Goal: Communication & Community: Share content

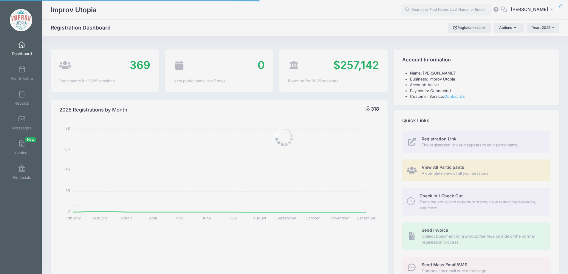
select select
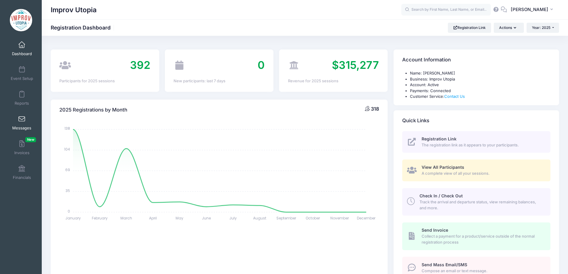
click at [20, 125] on link "Messages" at bounding box center [22, 122] width 28 height 21
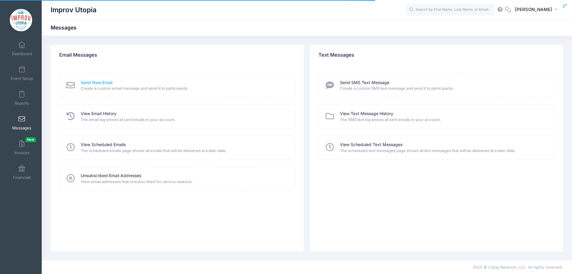
click at [96, 80] on link "Send New Email" at bounding box center [97, 83] width 32 height 6
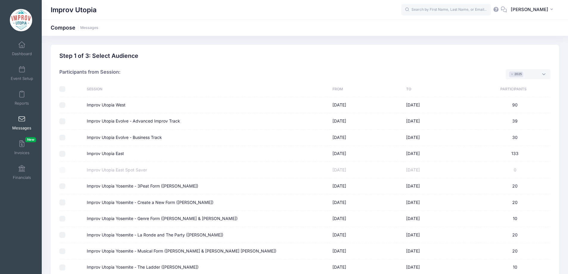
click at [62, 154] on input "Improv Utopia East" at bounding box center [62, 154] width 6 height 6
checkbox input "true"
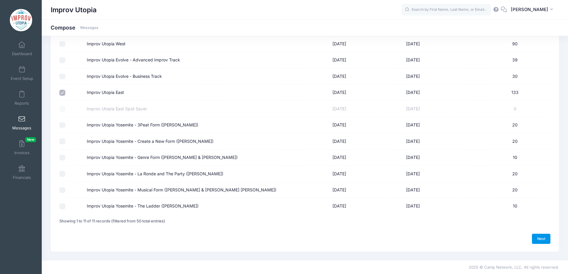
click at [535, 240] on link "Next" at bounding box center [541, 239] width 18 height 10
select select "50"
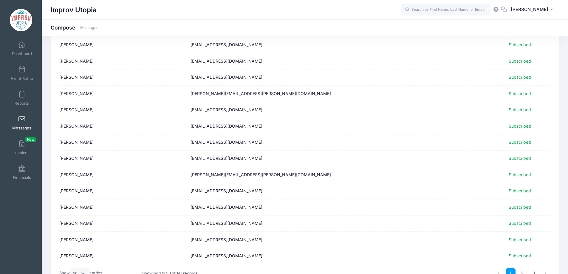
scroll to position [691, 0]
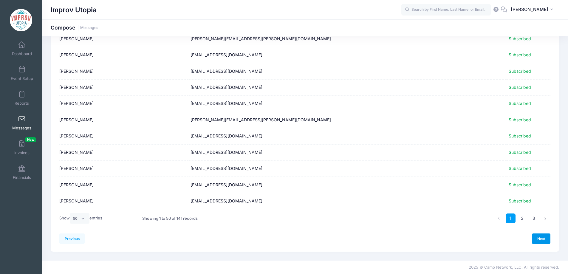
click at [539, 236] on link "Next" at bounding box center [541, 238] width 18 height 10
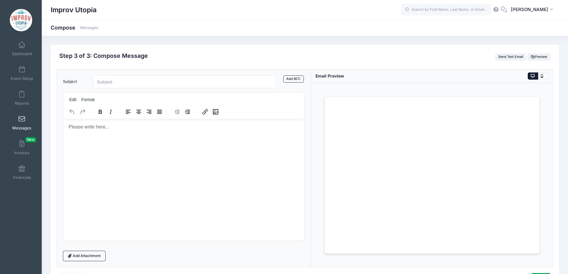
scroll to position [0, 0]
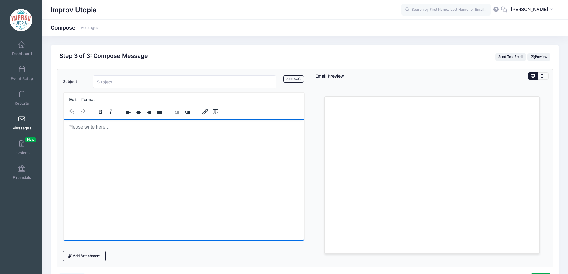
click at [166, 135] on html at bounding box center [183, 127] width 241 height 16
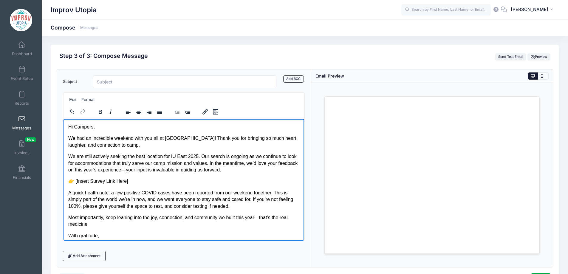
click at [117, 147] on p "We had an incredible weekend with you all at IU East! Thank you for bringing so…" at bounding box center [183, 141] width 231 height 13
click at [142, 187] on body "Hi Campers, We had an incredible weekend with you all at IU East! Thank you for…" at bounding box center [183, 184] width 231 height 122
click at [156, 179] on p "👉 [Insert Survey Link Here]" at bounding box center [183, 181] width 231 height 7
click at [76, 181] on p "👉 [Insert Survey Link Here]" at bounding box center [183, 181] width 231 height 7
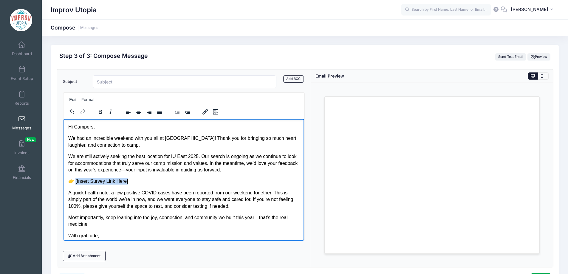
paste body "Rich Text Area. Press ALT-0 for help."
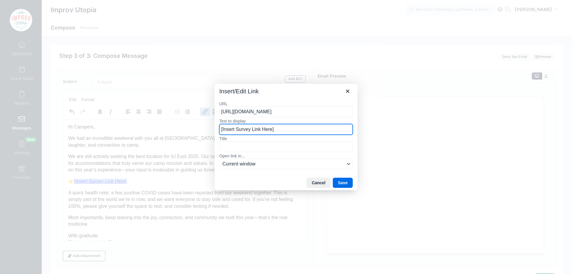
click at [287, 129] on input "[Insert Survey Link Here]" at bounding box center [285, 129] width 133 height 11
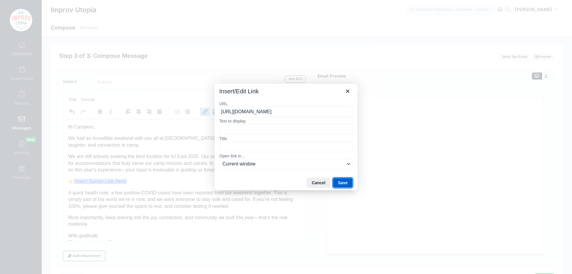
click at [349, 183] on button "Save" at bounding box center [343, 183] width 20 height 10
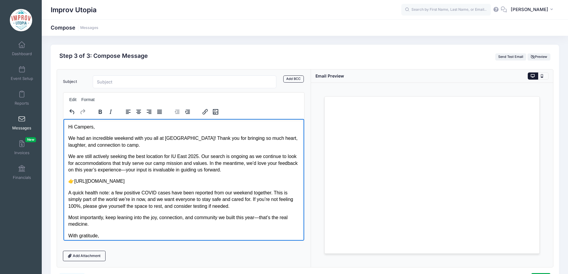
click at [76, 183] on p "👉 https://s.surveyplanet.com/qsk84vqx" at bounding box center [183, 181] width 231 height 7
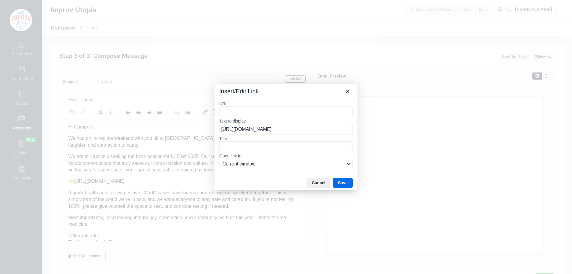
type input "https://s.surveyplanet.com/qsk84vqx"
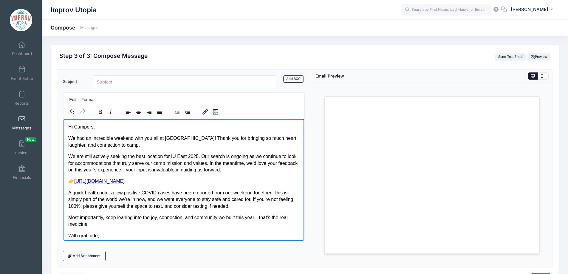
click at [208, 184] on p "👉 https://s.surveyplanet.com/qsk84vqx" at bounding box center [183, 181] width 231 height 7
click at [244, 170] on p "We are still actively seeking the best location for IU East 2025. Our search is…" at bounding box center [183, 163] width 231 height 20
click at [145, 171] on p "We are still actively seeking the best location for IU East 2025. Our search is…" at bounding box center [183, 163] width 231 height 20
click at [195, 184] on p "👉 https://s.surveyplanet.com/qsk84vqx" at bounding box center [183, 181] width 231 height 7
click at [225, 200] on p "A quick health note: a few positive COVID cases have been reported from our wee…" at bounding box center [183, 199] width 231 height 20
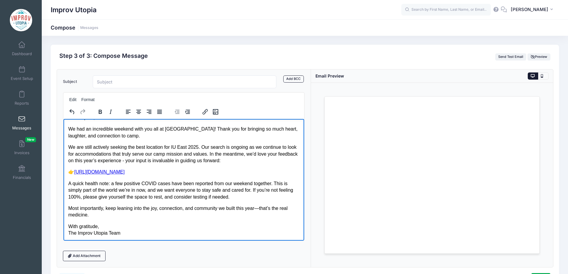
scroll to position [10, 0]
click at [195, 147] on p "We are still actively seeking the best location for IU East 2025. Our search is…" at bounding box center [183, 153] width 231 height 20
click at [171, 145] on p "We are still actively seeking the best location for IU East. Our search is ongo…" at bounding box center [183, 153] width 231 height 20
click at [199, 147] on p "We are still actively seeking the best location for future IU East. Our search …" at bounding box center [183, 153] width 231 height 20
click at [277, 162] on p "We are still actively seeking the best location for future IU East camps. Our s…" at bounding box center [183, 153] width 231 height 20
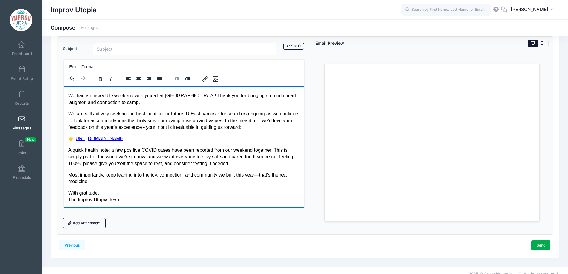
scroll to position [33, 0]
click at [240, 164] on p "A quick health note: a few positive COVID cases have been reported from our wee…" at bounding box center [183, 156] width 231 height 20
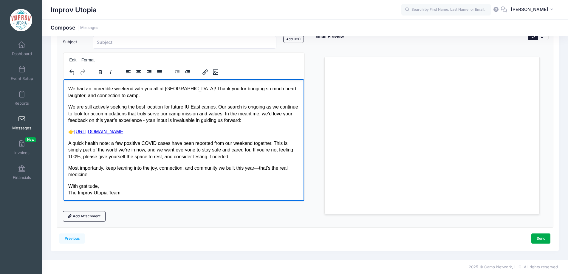
click at [191, 200] on html "Hi Campers, We had an incredible weekend with you all at IU East! Thank you for…" at bounding box center [183, 134] width 241 height 131
click at [179, 195] on p "With gratitude, The Improv Utopia Team" at bounding box center [183, 189] width 231 height 13
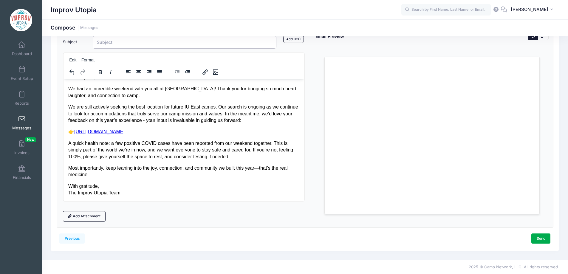
click at [111, 43] on input "Subject" at bounding box center [185, 42] width 184 height 13
click at [203, 180] on body "Hi Campers, We had an incredible weekend with you all at IU East! Thank you for…" at bounding box center [183, 135] width 231 height 122
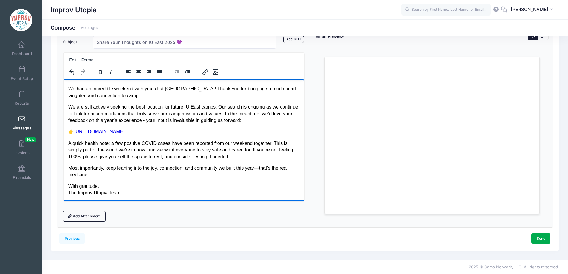
click at [248, 158] on p "A quick health note: a few positive COVID cases have been reported from our wee…" at bounding box center [183, 150] width 231 height 20
click at [218, 191] on p "With gratitude, The Improv Utopia Team" at bounding box center [183, 189] width 231 height 13
click at [260, 169] on p "Most importantly, keep leaning into the joy, connection, and community we built…" at bounding box center [183, 170] width 231 height 13
click at [88, 187] on p "With gratitude, The Improv Utopia Team" at bounding box center [183, 189] width 231 height 13
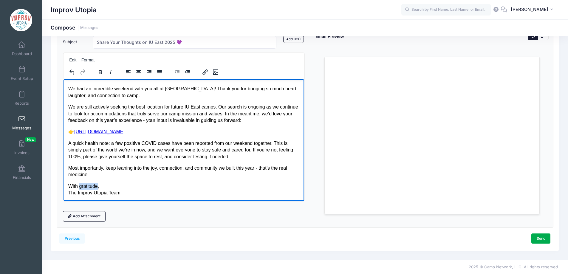
click at [88, 187] on p "With gratitude, The Improv Utopia Team" at bounding box center [183, 189] width 231 height 13
click at [116, 193] on p "With love, The Improv Utopia Team" at bounding box center [183, 189] width 231 height 13
click at [137, 193] on p "With love, The Improv Utopia Team" at bounding box center [183, 189] width 231 height 13
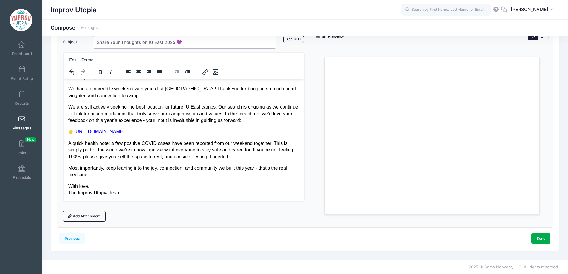
click at [196, 38] on input "Share Your Thoughts on IU East 2025 💜" at bounding box center [185, 42] width 184 height 13
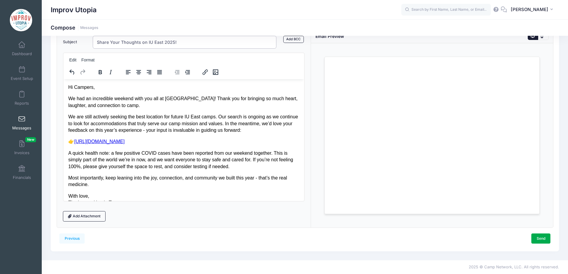
type input "Share Your Thoughts on IU East 2025!"
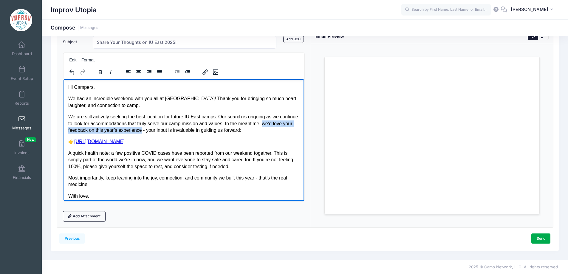
drag, startPoint x: 282, startPoint y: 124, endPoint x: 161, endPoint y: 130, distance: 121.4
click at [161, 130] on p "We are still actively seeking the best location for future IU East camps. Our s…" at bounding box center [183, 123] width 231 height 20
click at [183, 144] on p "👉 https://s.surveyplanet.com/qsk84vqx" at bounding box center [183, 141] width 231 height 7
click at [228, 169] on p "A quick health note: a few positive COVID cases have been reported from our wee…" at bounding box center [183, 160] width 231 height 20
click at [197, 143] on p "👉 https://s.surveyplanet.com/qsk84vqx﻿" at bounding box center [183, 141] width 231 height 7
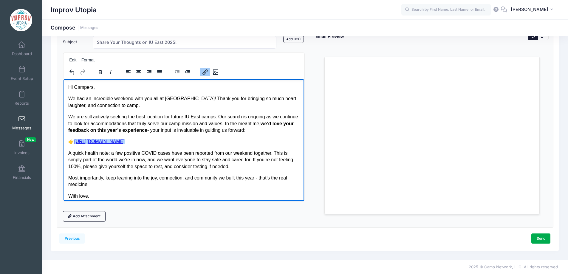
click at [208, 109] on body "Hi Campers, We had an incredible weekend with you all at IU East! Thank you for…" at bounding box center [183, 145] width 231 height 122
click at [197, 106] on p "We had an incredible weekend with you all at IU East! Thank you for bringing so…" at bounding box center [183, 101] width 231 height 13
click at [224, 133] on body "Hi Campers, We had an incredible weekend with you all at IU East! Thank you for…" at bounding box center [183, 145] width 231 height 122
click at [240, 155] on p "A quick health note: a few positive COVID cases have been reported from our wee…" at bounding box center [183, 160] width 231 height 20
click at [244, 168] on p "A quick health note: a few positive COVID cases have been reported from our wee…" at bounding box center [183, 160] width 231 height 20
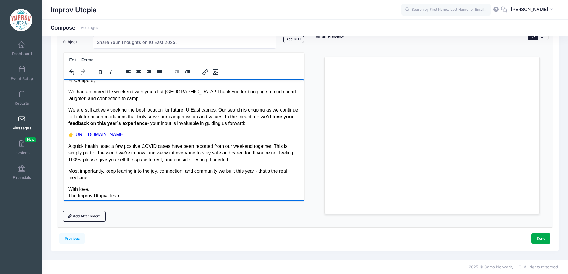
scroll to position [10, 0]
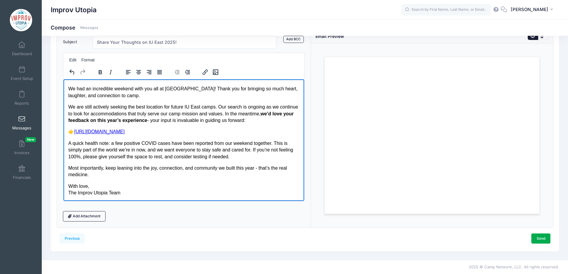
click at [195, 188] on p "With love, The Improv Utopia Team" at bounding box center [183, 189] width 231 height 13
click at [179, 195] on p "With love, The Improv Utopia Team" at bounding box center [183, 189] width 231 height 13
click at [183, 192] on p "With love, The Improv Utopia Team" at bounding box center [183, 189] width 231 height 13
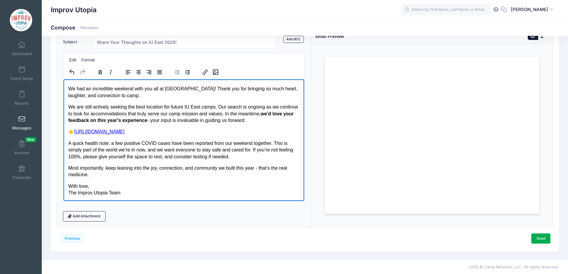
click at [221, 192] on p "With love, The Improv Utopia Team" at bounding box center [183, 189] width 231 height 13
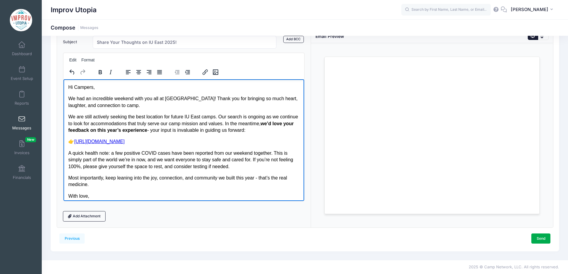
click at [178, 99] on p "We had an incredible weekend with you all at IU East! Thank you for bringing so…" at bounding box center [183, 101] width 231 height 13
click at [167, 143] on p "👉 https://s.surveyplanet.com/qsk84vqx" at bounding box center [183, 141] width 231 height 7
click at [74, 143] on p "👉 https://s.surveyplanet.com/qsk84vqx﻿" at bounding box center [183, 141] width 231 height 7
click at [208, 154] on p "A quick health note: a few positive COVID cases have been reported from our wee…" at bounding box center [183, 160] width 231 height 20
click at [265, 163] on p "A quick health note: a few positive COVID cases have been reported from our wee…" at bounding box center [183, 160] width 231 height 20
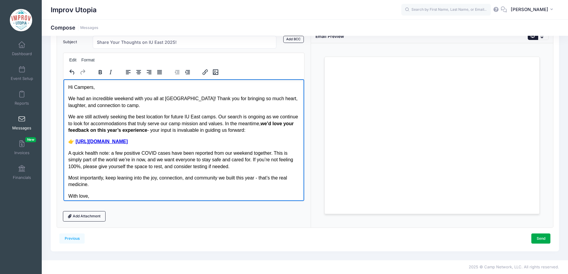
scroll to position [10, 0]
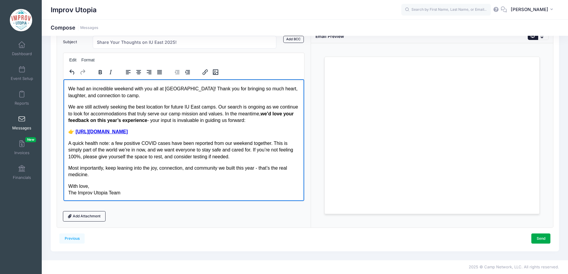
click at [236, 188] on p "With love, The Improv Utopia Team" at bounding box center [183, 189] width 231 height 13
click at [221, 194] on p "With love, The Improv Utopia Team" at bounding box center [183, 189] width 231 height 13
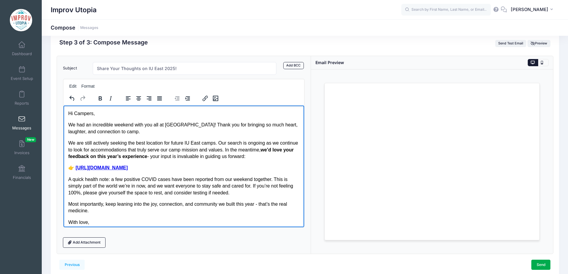
scroll to position [40, 0]
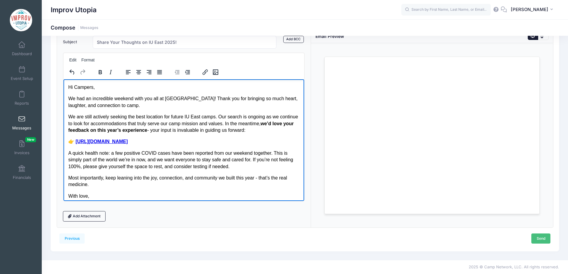
click at [542, 238] on link "Send" at bounding box center [540, 238] width 19 height 10
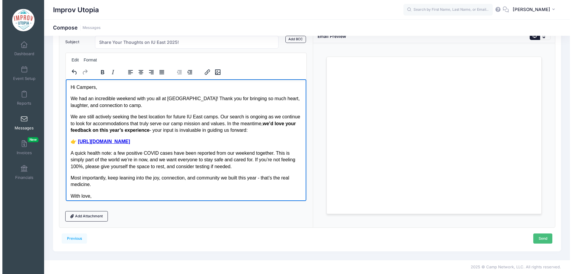
scroll to position [0, 0]
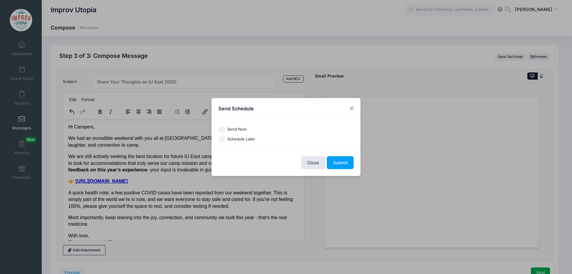
click at [231, 131] on label "Send Now" at bounding box center [236, 129] width 19 height 6
click at [225, 131] on input "Send Now" at bounding box center [221, 129] width 7 height 7
radio input "true"
click at [350, 162] on button "Submit" at bounding box center [340, 162] width 27 height 13
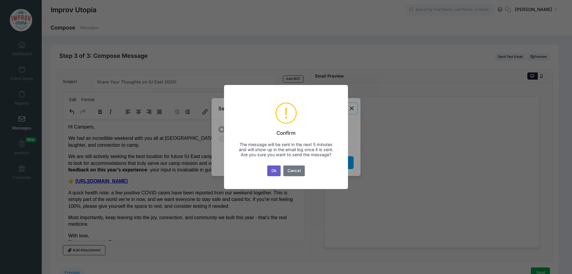
click at [273, 174] on button "Ok" at bounding box center [274, 170] width 14 height 11
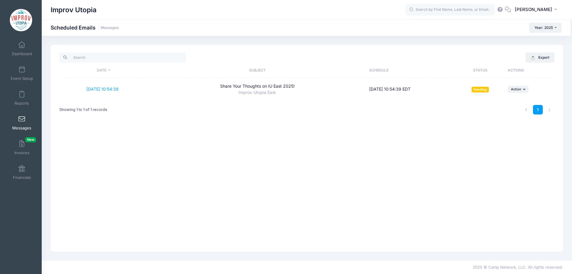
click at [22, 120] on span at bounding box center [22, 119] width 0 height 7
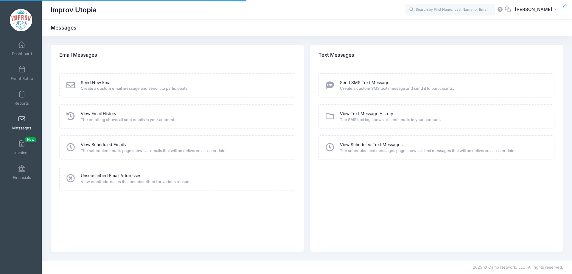
click at [97, 112] on link "View Email History" at bounding box center [99, 114] width 36 height 6
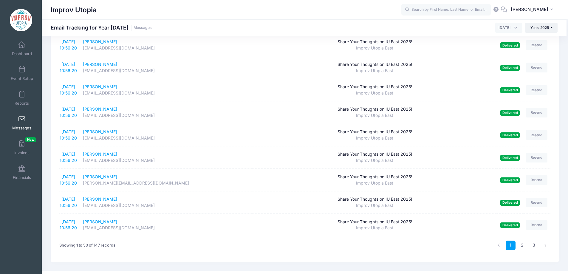
scroll to position [976, 0]
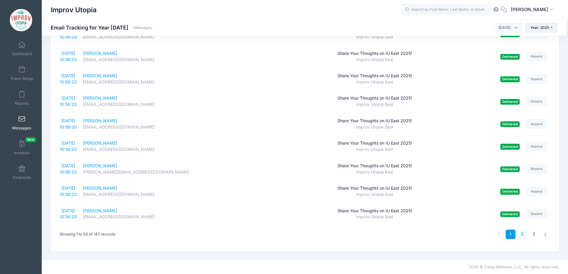
click at [523, 234] on link "2" at bounding box center [522, 234] width 10 height 10
click at [532, 235] on link "3" at bounding box center [534, 234] width 10 height 10
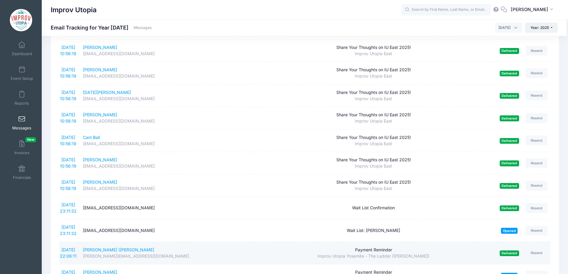
scroll to position [784, 0]
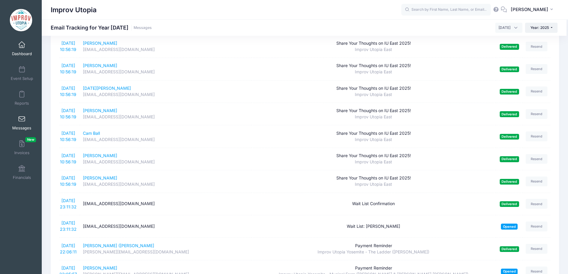
click at [22, 46] on span at bounding box center [22, 45] width 0 height 7
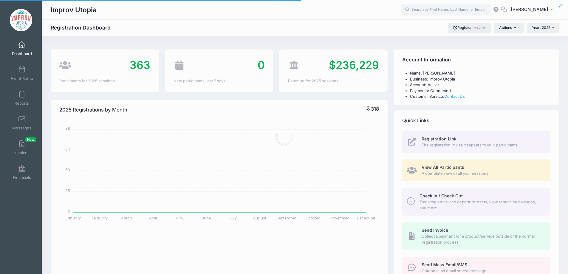
select select
